Goal: Information Seeking & Learning: Check status

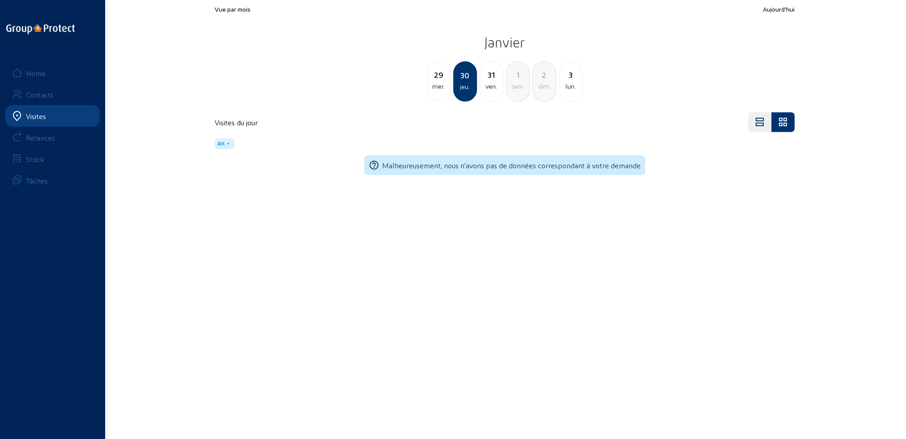
click at [44, 115] on div "Visites" at bounding box center [36, 116] width 20 height 9
click at [42, 72] on div "Home" at bounding box center [36, 73] width 20 height 9
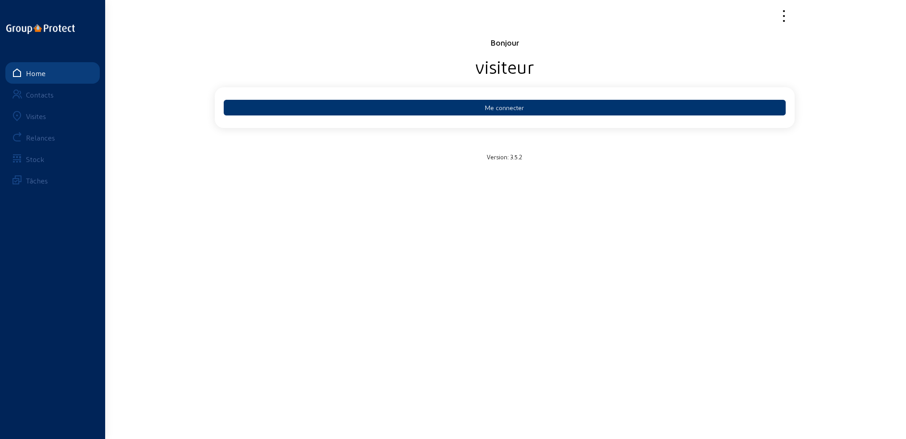
click at [41, 115] on div "Visites" at bounding box center [36, 116] width 20 height 9
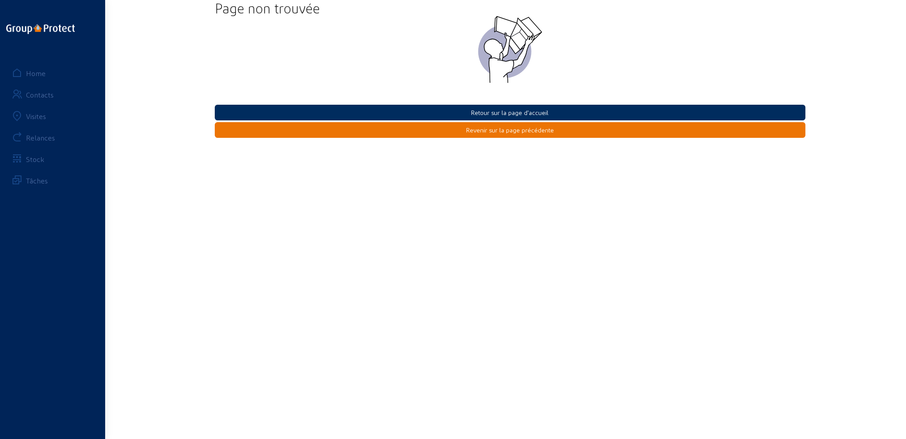
click at [490, 111] on button "Retour sur la page d'accueil" at bounding box center [510, 113] width 591 height 16
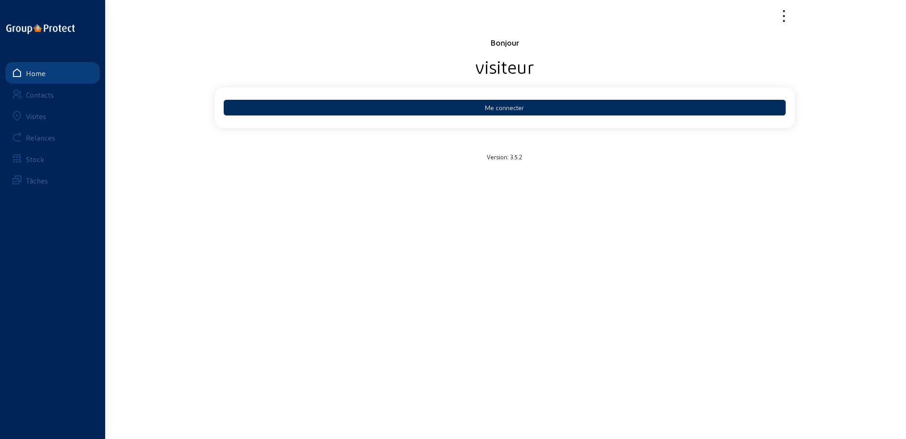
click at [488, 111] on button "Me connecter" at bounding box center [505, 108] width 562 height 16
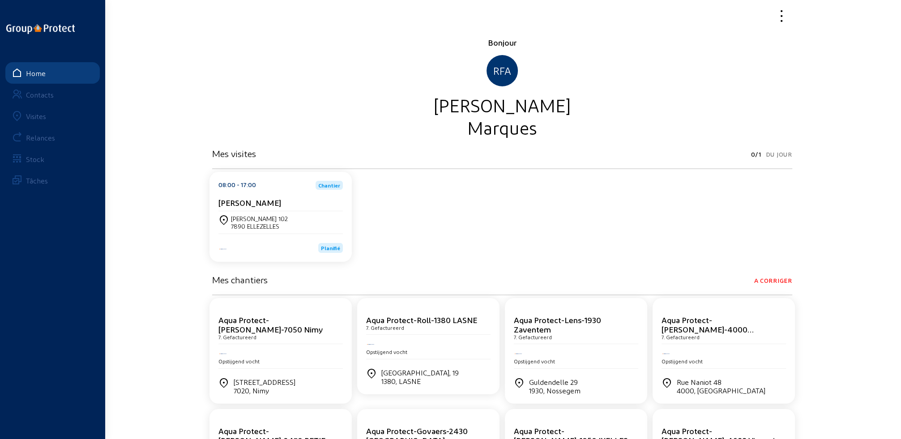
click at [235, 211] on div "Docteur André 102 7890 ELLEZELLES" at bounding box center [280, 222] width 124 height 22
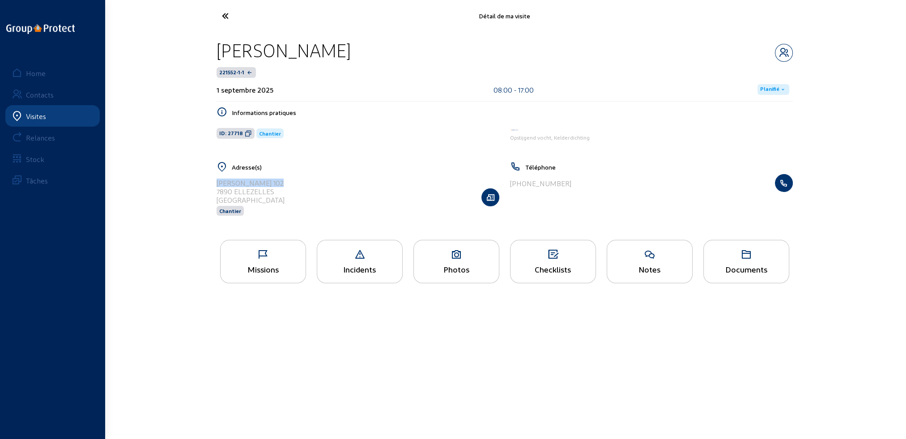
drag, startPoint x: 217, startPoint y: 181, endPoint x: 279, endPoint y: 182, distance: 62.2
click at [295, 182] on div "Docteur André 102 7890 ELLEZELLES Belgique Chantier" at bounding box center [358, 197] width 283 height 46
copy div "Docteur [PERSON_NAME] 102"
drag, startPoint x: 217, startPoint y: 192, endPoint x: 275, endPoint y: 193, distance: 58.6
click at [275, 193] on div "7890 ELLEZELLES" at bounding box center [251, 191] width 68 height 9
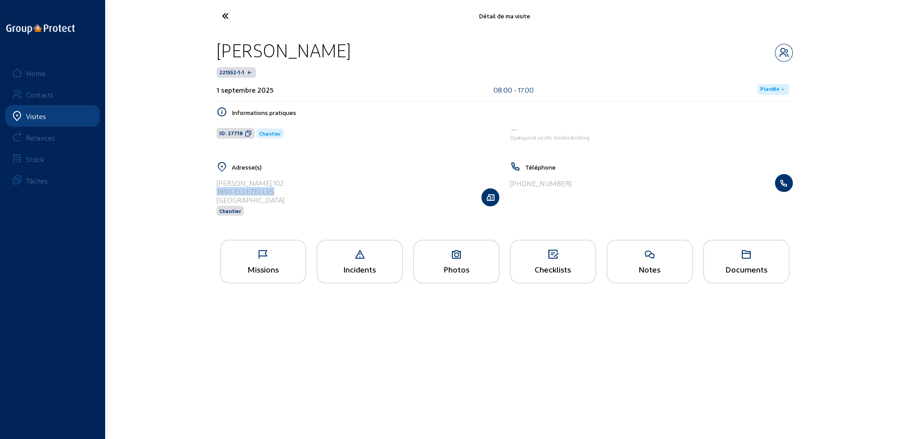
copy div "7890 ELLEZELLES"
drag, startPoint x: 218, startPoint y: 49, endPoint x: 357, endPoint y: 48, distance: 138.7
click at [357, 48] on div "[PERSON_NAME]" at bounding box center [505, 50] width 576 height 23
copy div "[PERSON_NAME]"
click at [455, 270] on div "Photos" at bounding box center [456, 268] width 85 height 9
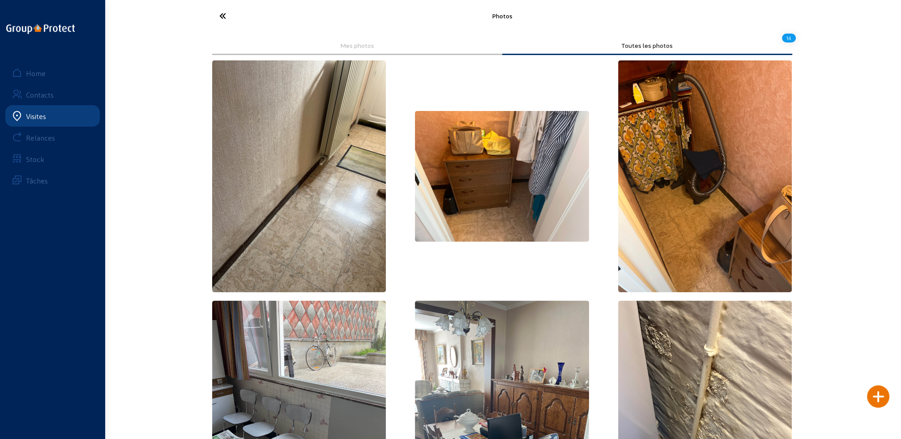
click at [221, 15] on icon at bounding box center [256, 16] width 82 height 16
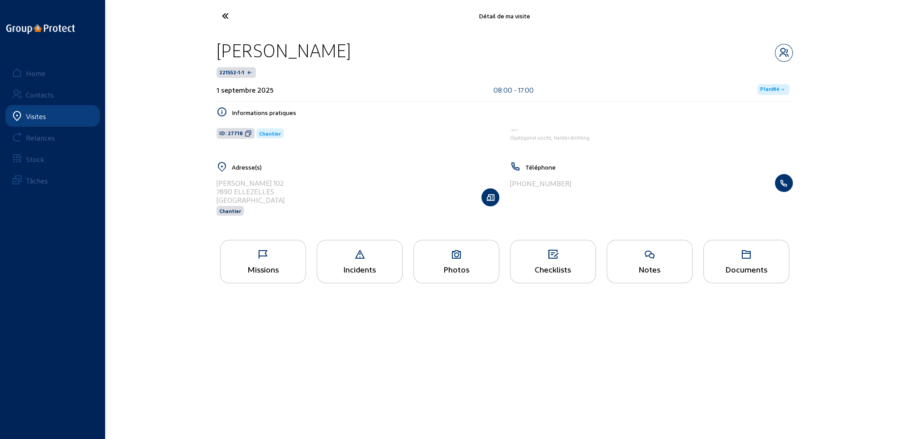
click at [736, 275] on div "Documents" at bounding box center [746, 261] width 86 height 43
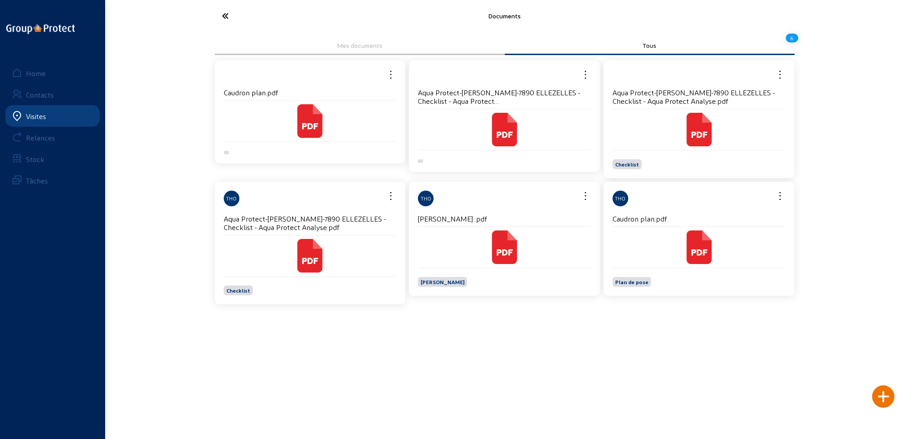
click at [654, 264] on div at bounding box center [699, 247] width 173 height 41
click at [702, 258] on icon at bounding box center [698, 247] width 25 height 34
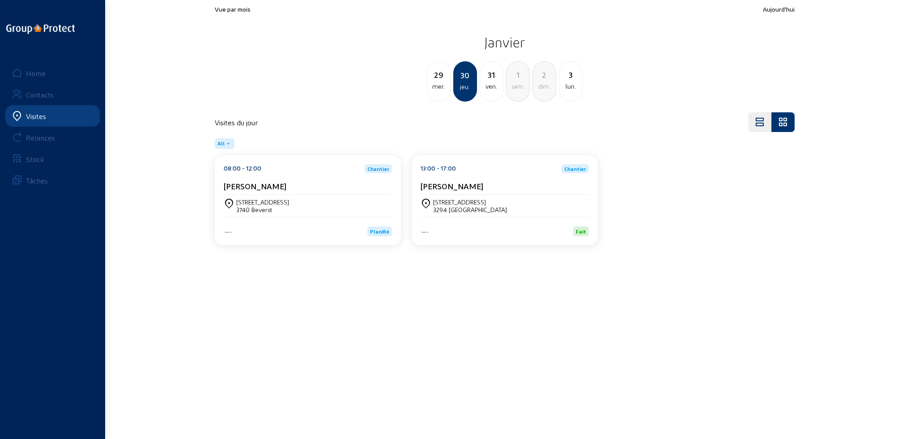
click at [30, 115] on div "Visites" at bounding box center [36, 116] width 20 height 9
click at [34, 72] on div "Home" at bounding box center [36, 73] width 20 height 9
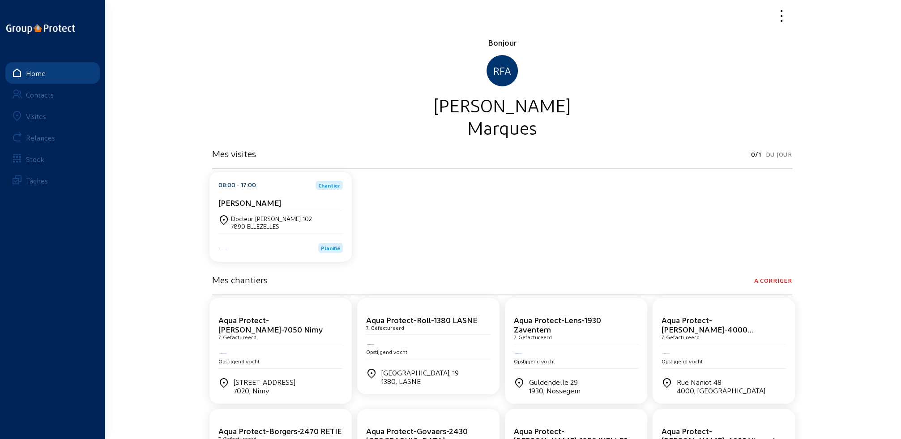
click at [34, 118] on div "Visites" at bounding box center [36, 116] width 20 height 9
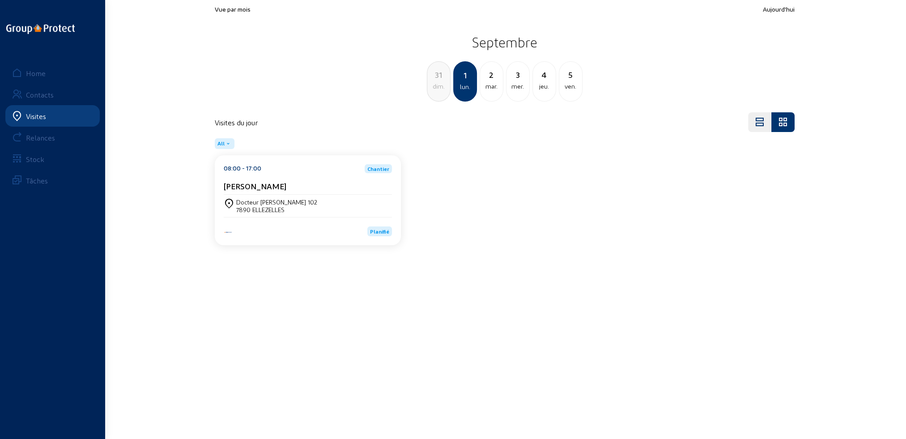
click at [240, 202] on div "Docteur [PERSON_NAME] 102" at bounding box center [276, 202] width 81 height 8
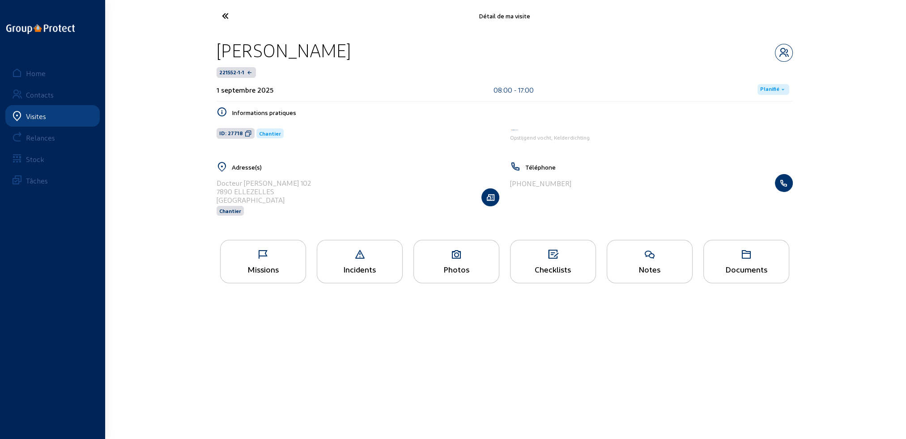
click at [247, 274] on div "Missions" at bounding box center [263, 268] width 85 height 9
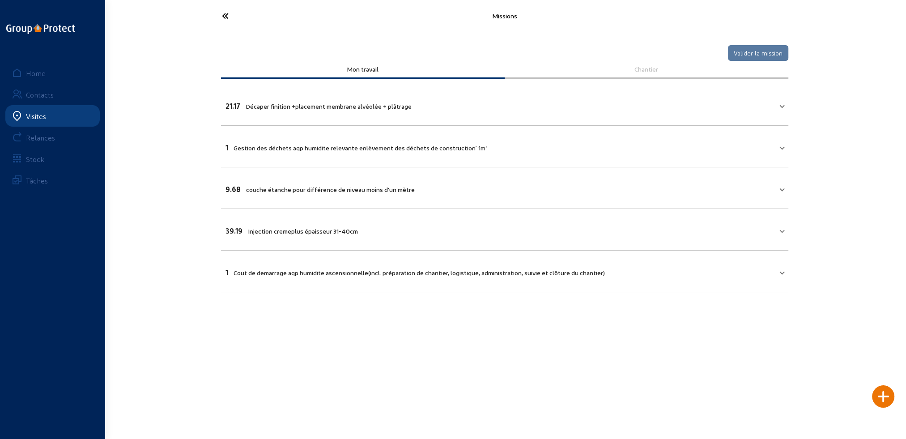
click at [51, 115] on link "Visites" at bounding box center [52, 115] width 94 height 21
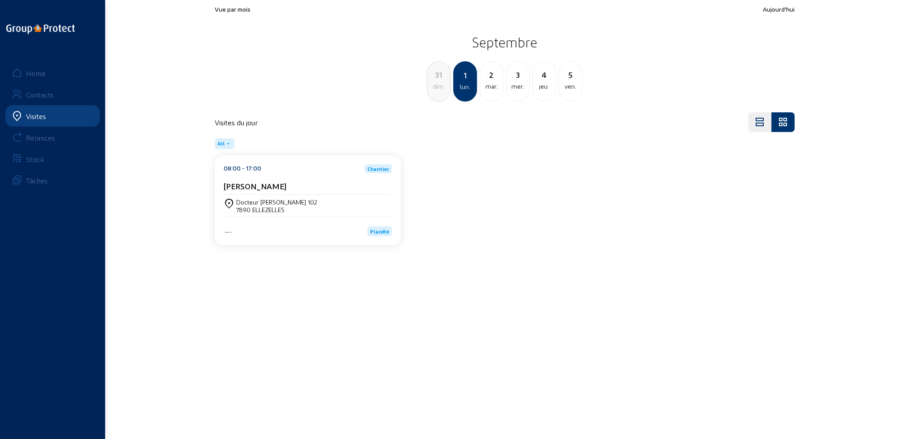
click at [494, 84] on div "mar." at bounding box center [491, 86] width 23 height 11
click at [498, 84] on div "mer." at bounding box center [491, 86] width 23 height 11
click at [498, 83] on div "jeu." at bounding box center [491, 86] width 23 height 11
click at [498, 83] on div "ven." at bounding box center [491, 86] width 23 height 11
click at [539, 88] on div "lun." at bounding box center [544, 86] width 23 height 11
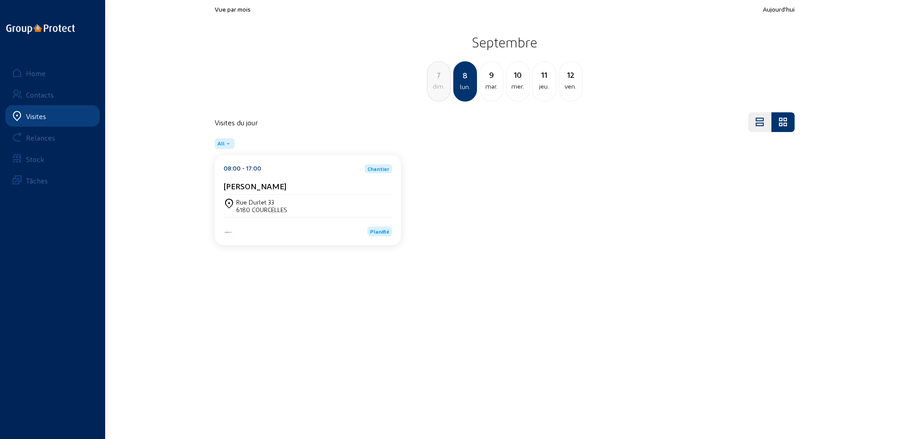
click at [490, 89] on div "mar." at bounding box center [491, 86] width 23 height 11
click at [491, 88] on div "mer." at bounding box center [491, 86] width 23 height 11
click at [492, 87] on div "jeu." at bounding box center [491, 86] width 23 height 11
click at [492, 87] on div "ven." at bounding box center [491, 86] width 23 height 11
